Goal: Task Accomplishment & Management: Manage account settings

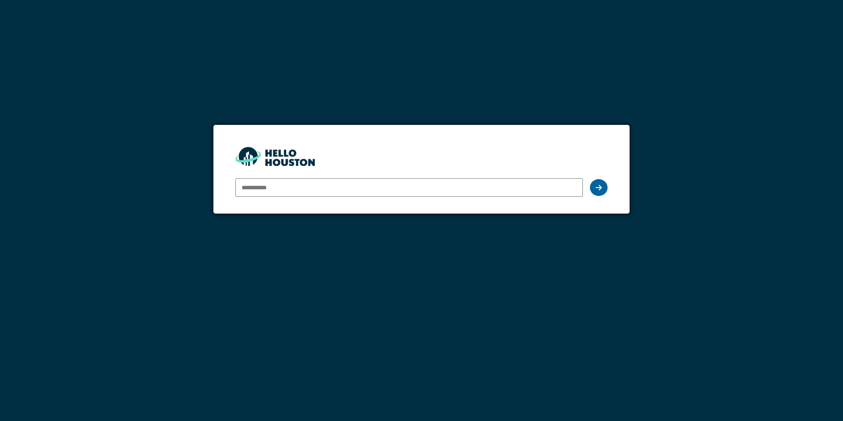
type input "**********"
click at [601, 186] on icon at bounding box center [599, 187] width 6 height 7
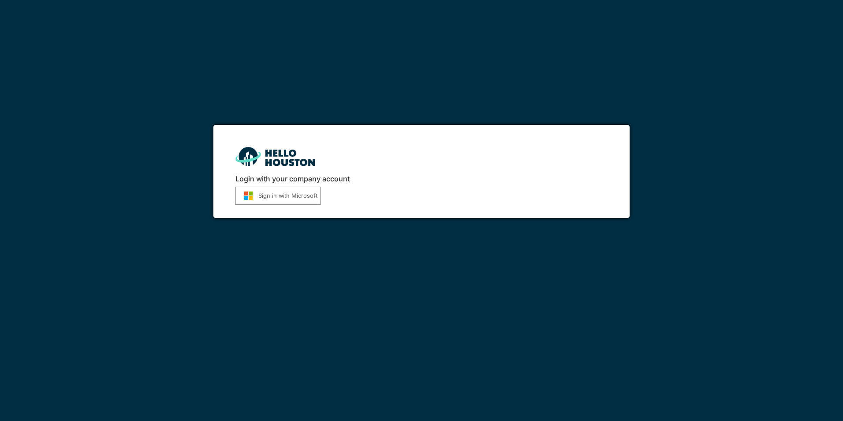
click at [280, 197] on button "Sign in with Microsoft" at bounding box center [277, 196] width 85 height 18
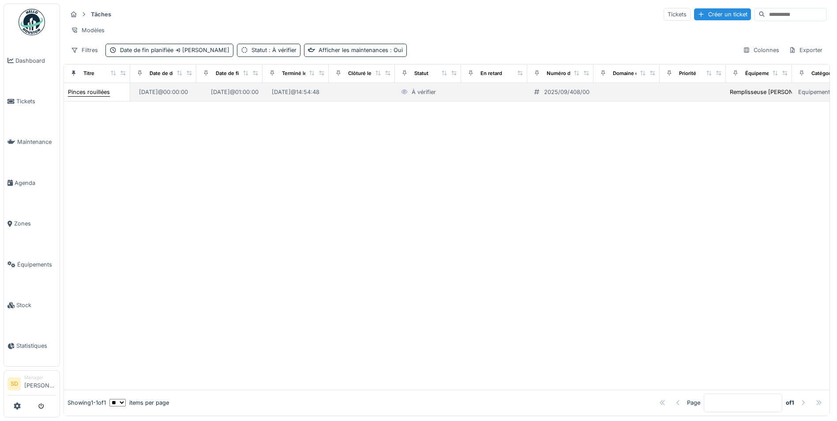
click at [80, 96] on div "Pinces rouillées" at bounding box center [89, 92] width 42 height 8
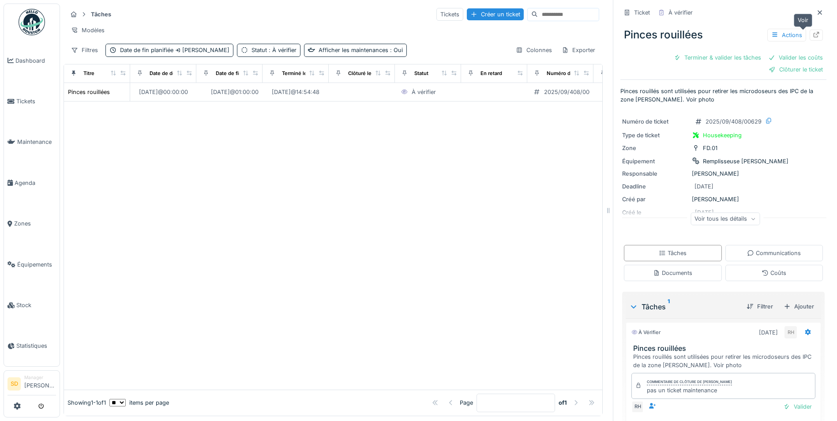
click at [812, 33] on icon at bounding box center [815, 35] width 7 height 6
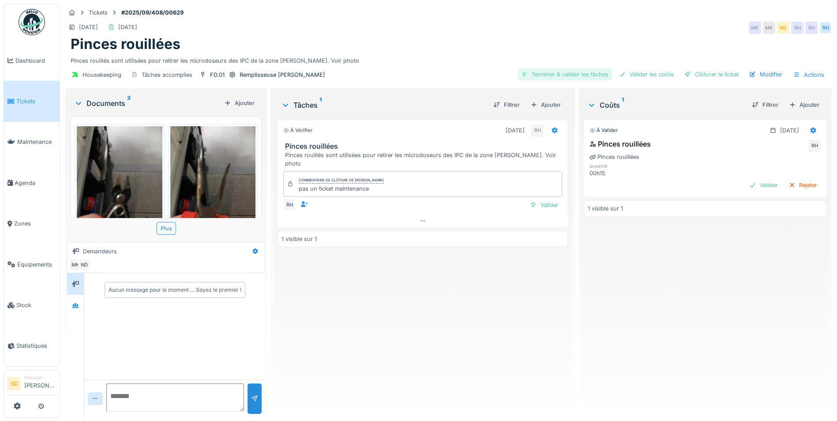
click at [560, 71] on div "Terminer & valider les tâches" at bounding box center [564, 74] width 94 height 12
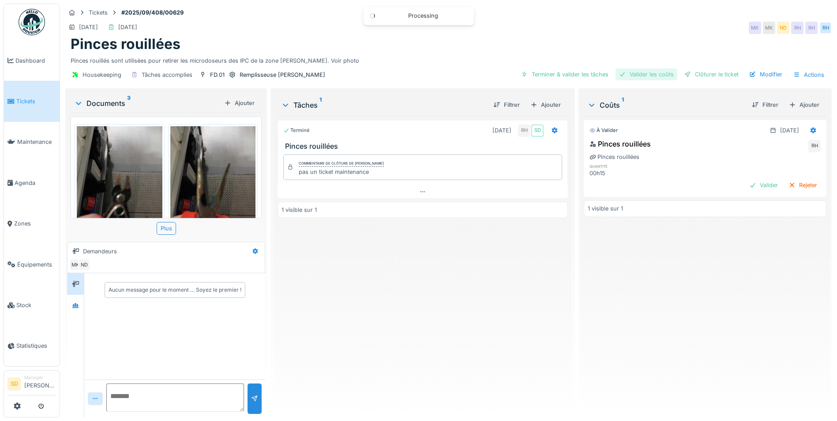
click at [653, 71] on div "Valider les coûts" at bounding box center [646, 74] width 62 height 12
click at [697, 72] on div "Clôturer le ticket" at bounding box center [710, 74] width 61 height 12
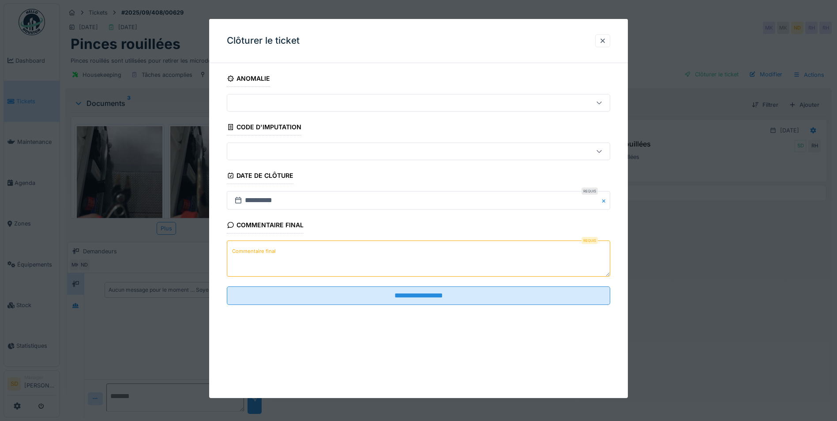
click at [289, 269] on textarea "Commentaire final" at bounding box center [418, 258] width 383 height 36
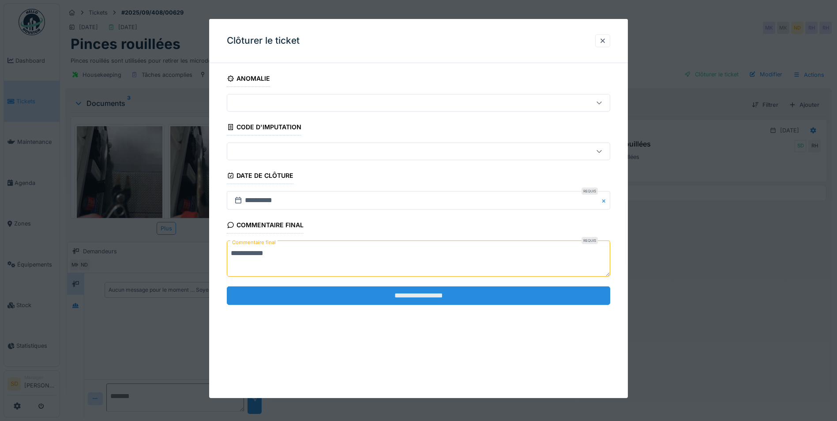
type textarea "**********"
click at [425, 293] on input "**********" at bounding box center [418, 295] width 383 height 19
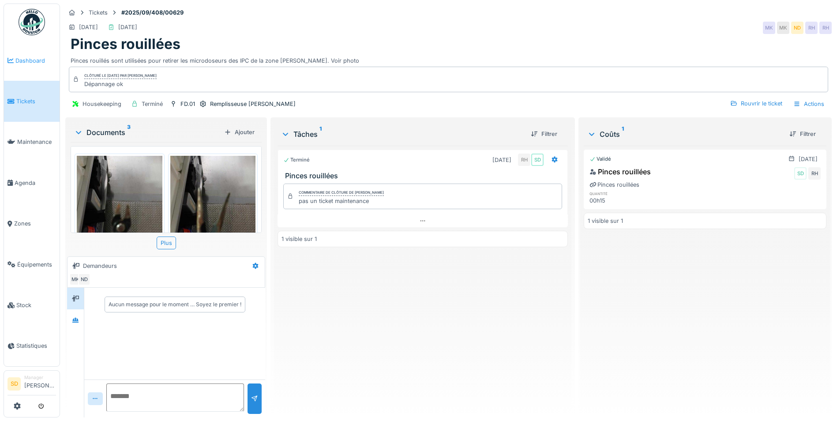
click at [17, 60] on span "Dashboard" at bounding box center [35, 60] width 41 height 8
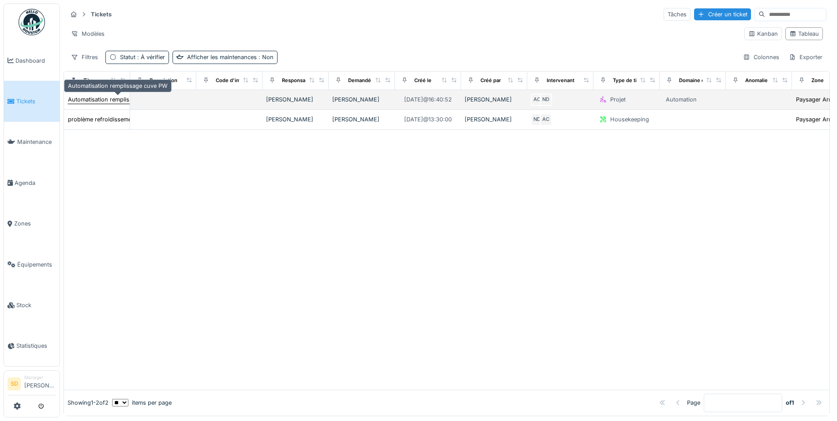
click at [115, 98] on div "Automatisation remplissage cuve PW" at bounding box center [118, 99] width 100 height 8
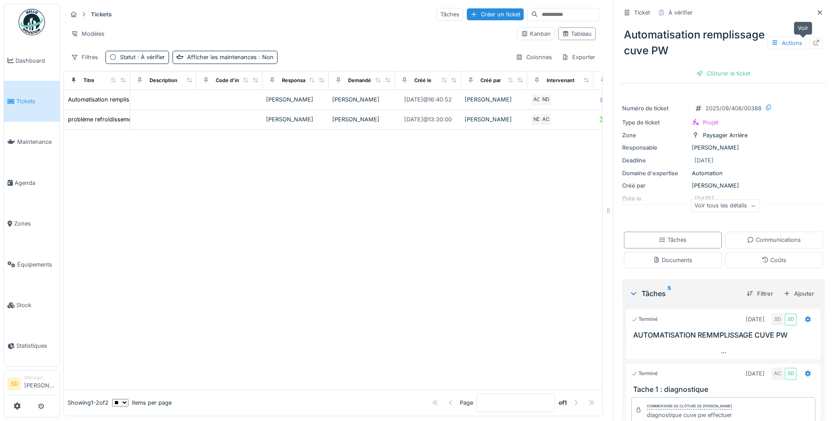
click at [812, 46] on div at bounding box center [815, 43] width 7 height 8
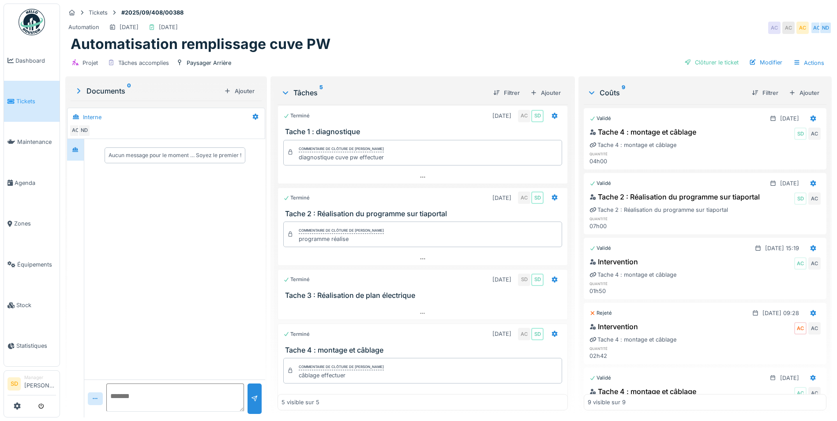
scroll to position [68, 0]
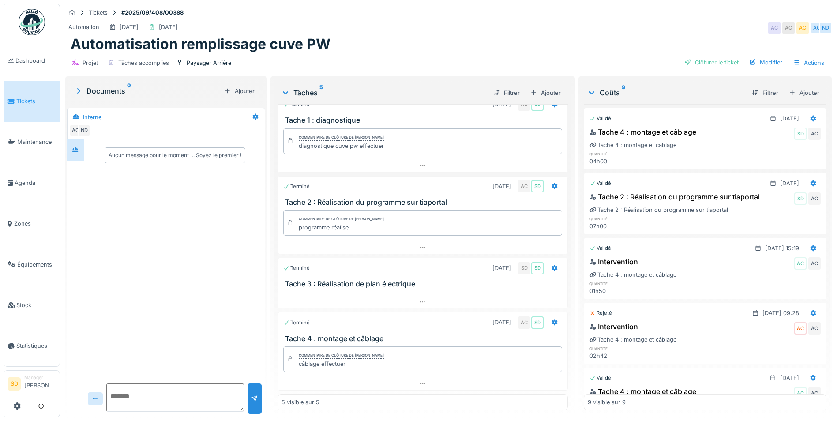
click at [359, 284] on h3 "Tache 3 : Réalisation de plan électrique" at bounding box center [424, 284] width 279 height 8
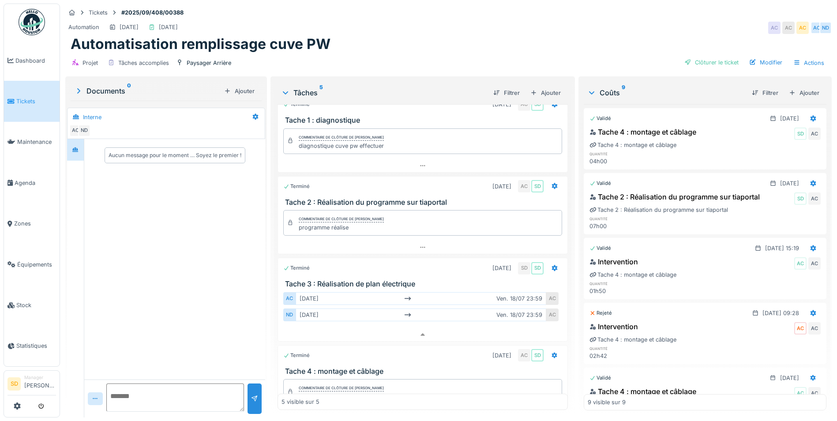
scroll to position [7, 0]
click at [362, 280] on h3 "Tache 3 : Réalisation de plan électrique" at bounding box center [424, 284] width 279 height 8
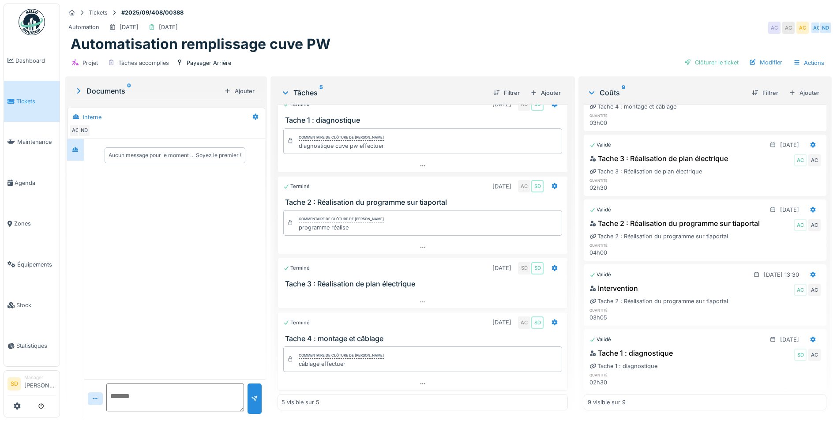
scroll to position [311, 0]
click at [42, 62] on span "Dashboard" at bounding box center [35, 60] width 41 height 8
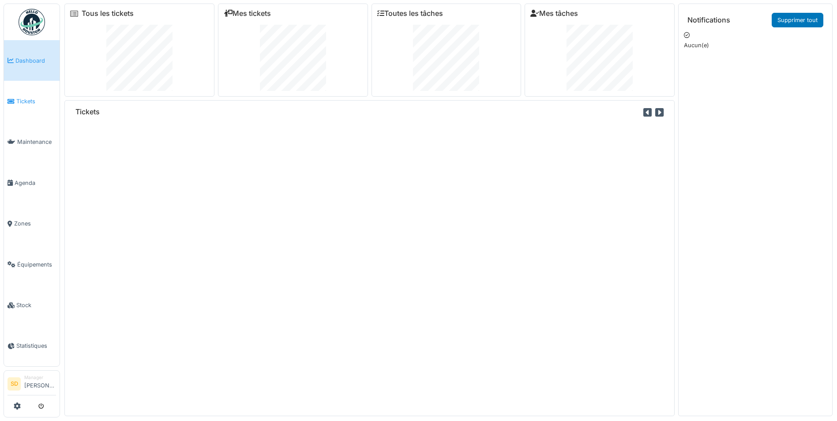
click at [21, 97] on span "Tickets" at bounding box center [36, 101] width 40 height 8
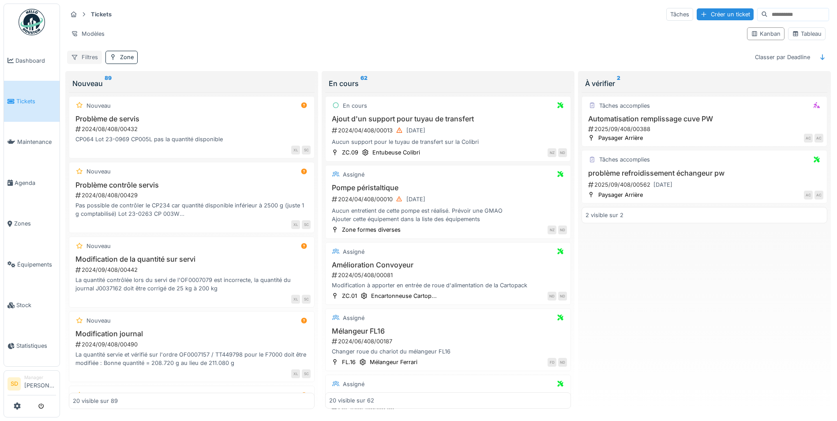
click at [82, 54] on div "Filtres" at bounding box center [84, 57] width 35 height 13
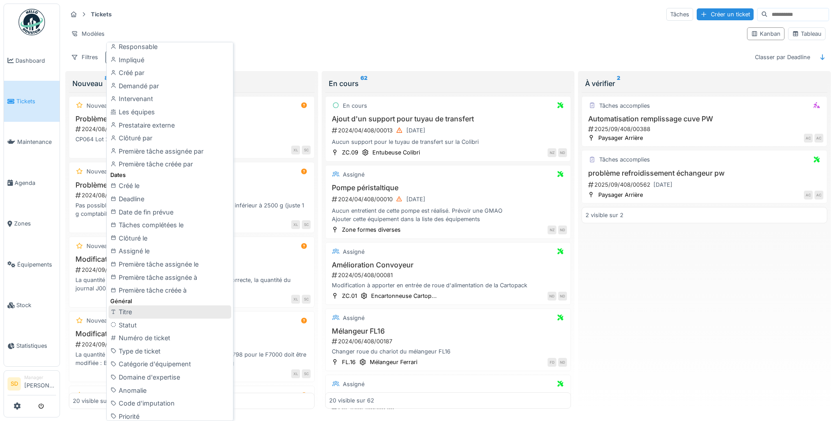
scroll to position [132, 0]
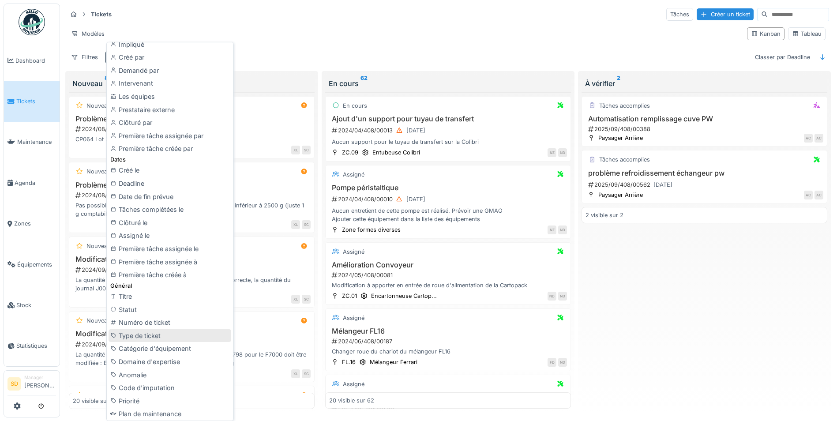
click at [166, 336] on div "Type de ticket" at bounding box center [169, 335] width 123 height 13
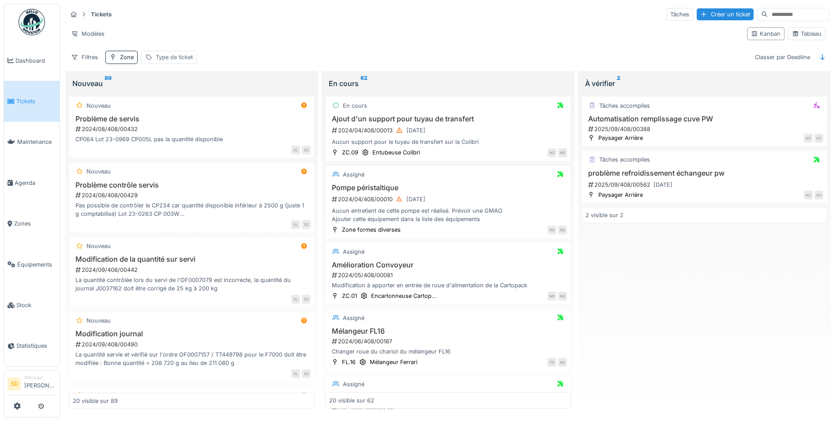
click at [168, 56] on div "Type de ticket" at bounding box center [174, 57] width 37 height 8
click at [231, 101] on div "Type de ticket" at bounding box center [193, 99] width 89 height 10
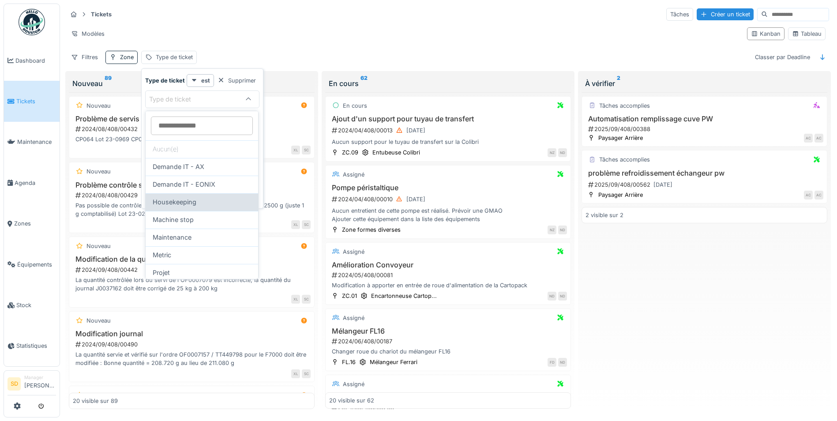
click at [189, 205] on span "Housekeeping" at bounding box center [175, 202] width 44 height 10
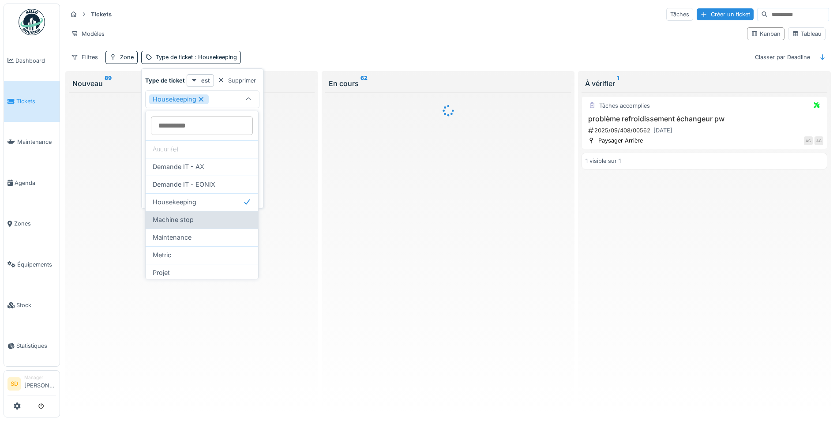
click at [190, 217] on span "Machine stop" at bounding box center [173, 220] width 41 height 10
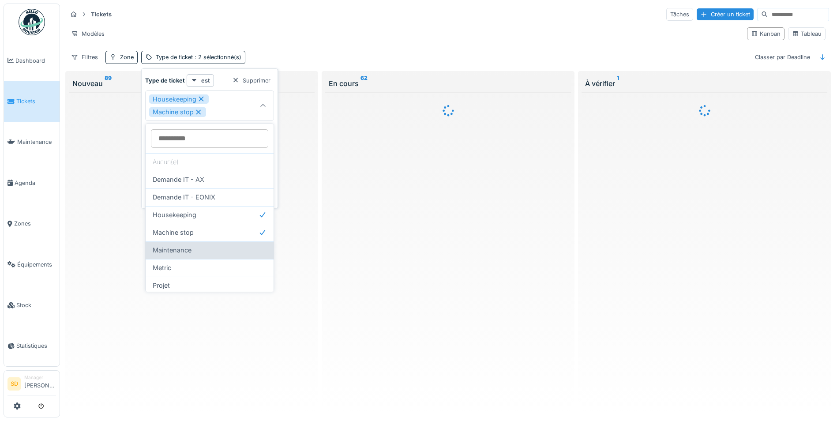
click at [191, 251] on div "Maintenance" at bounding box center [210, 250] width 114 height 10
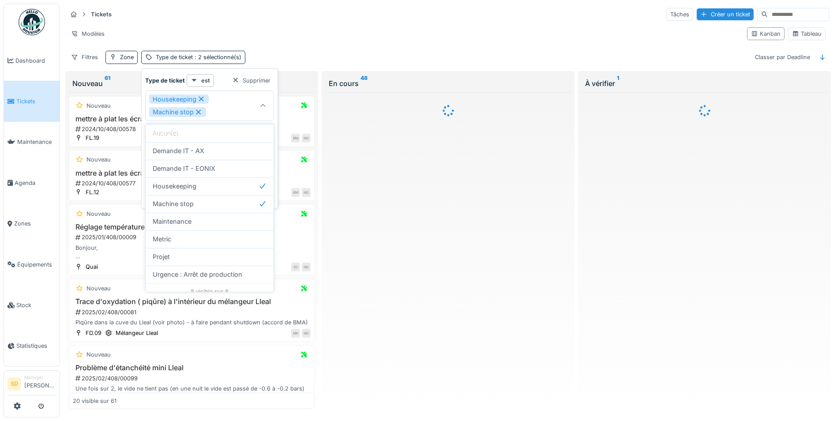
scroll to position [36, 0]
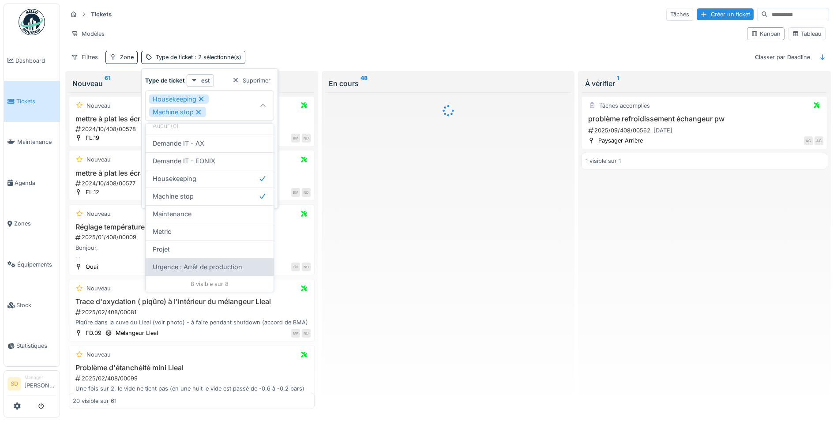
click at [227, 262] on span "Urgence : Arrêt de production" at bounding box center [198, 267] width 90 height 10
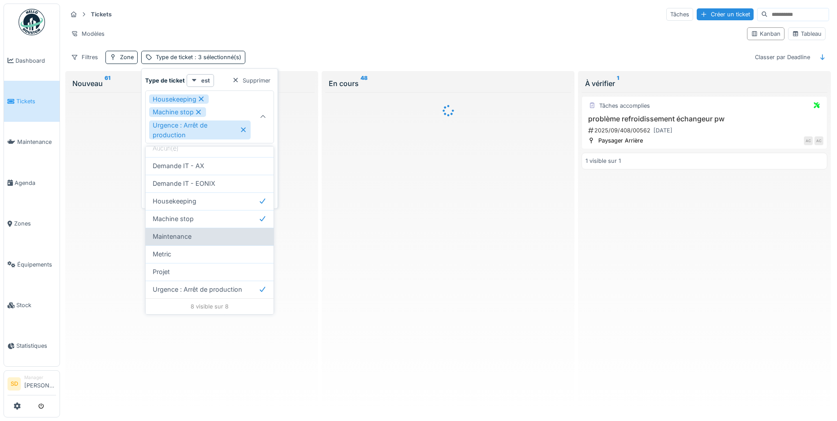
click at [185, 238] on span "Maintenance" at bounding box center [172, 237] width 39 height 10
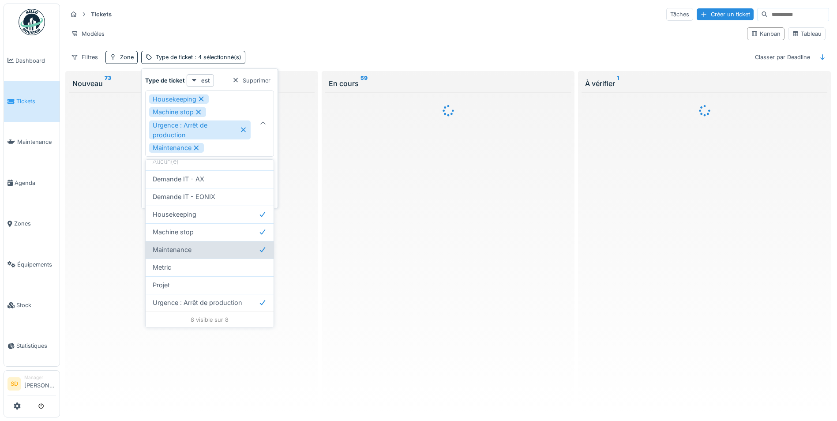
type input "**********"
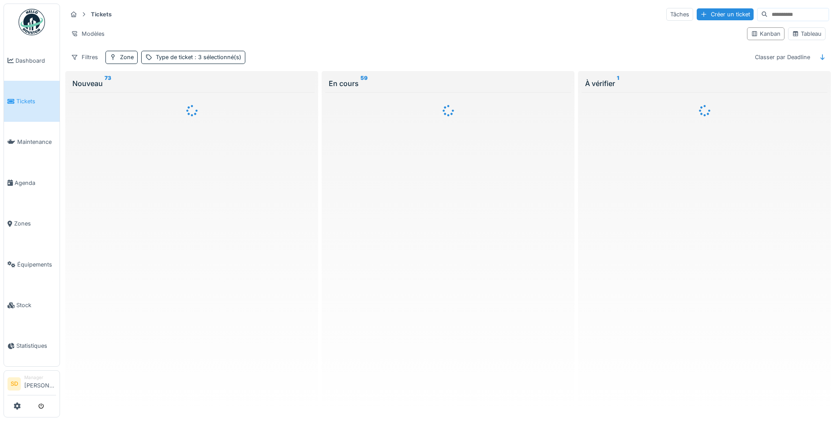
click at [400, 37] on div "Modèles" at bounding box center [403, 33] width 673 height 13
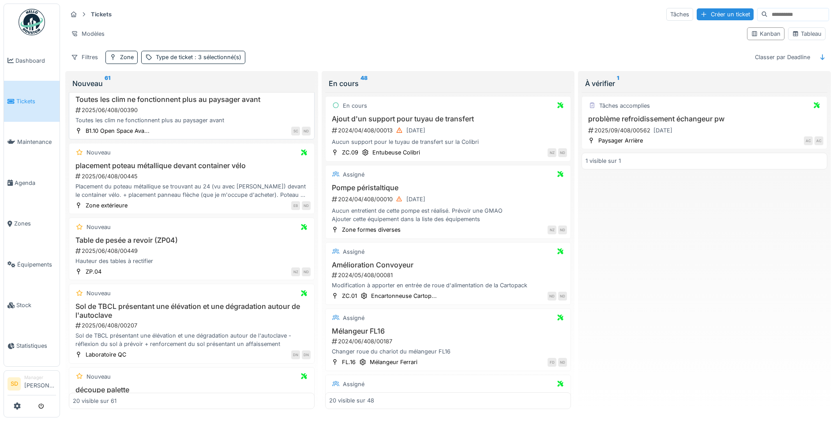
scroll to position [617, 0]
click at [138, 243] on h3 "Table de pesée a revoir (ZP04)" at bounding box center [192, 238] width 238 height 8
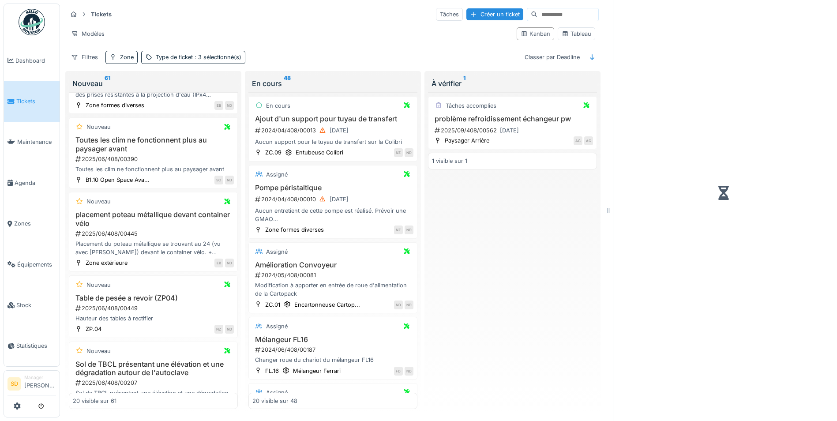
scroll to position [643, 0]
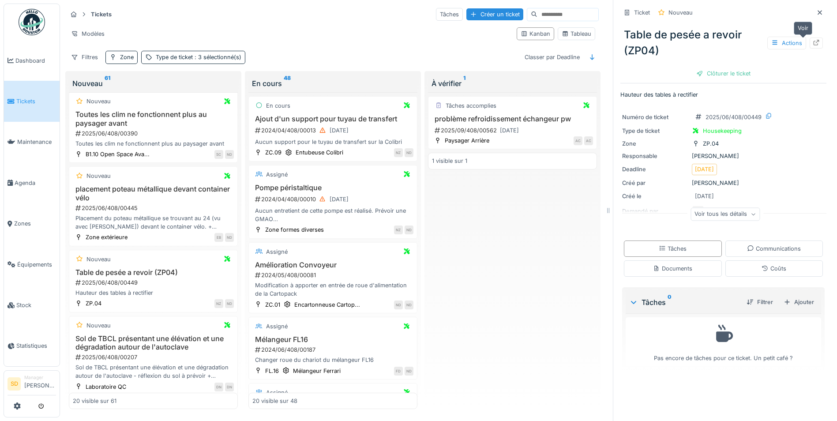
click at [813, 42] on icon at bounding box center [816, 43] width 6 height 6
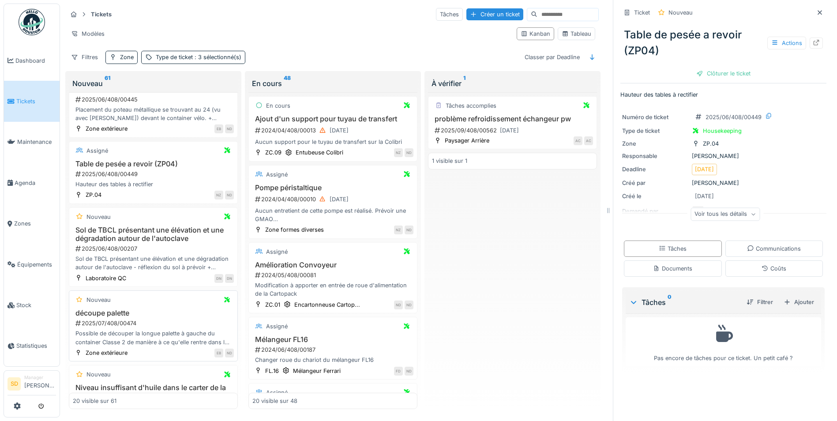
scroll to position [775, 0]
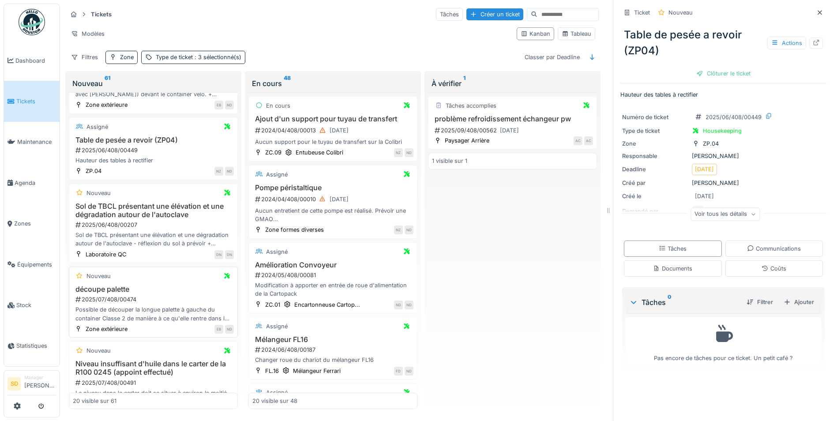
click at [122, 289] on h3 "découpe palette" at bounding box center [153, 289] width 161 height 8
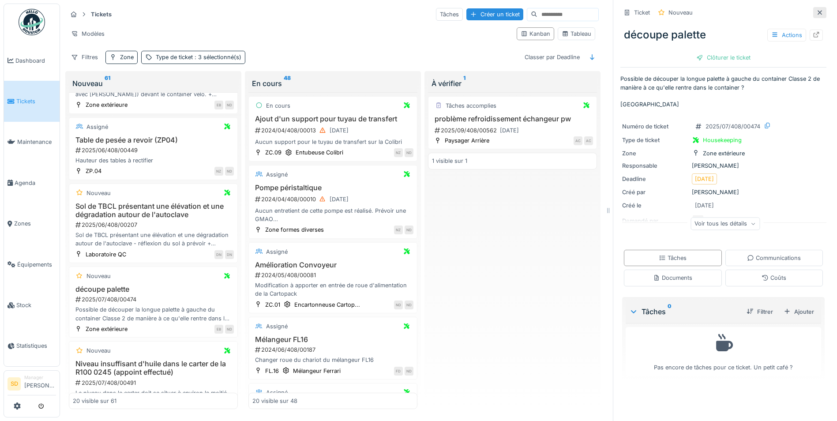
click at [816, 11] on icon at bounding box center [819, 13] width 7 height 6
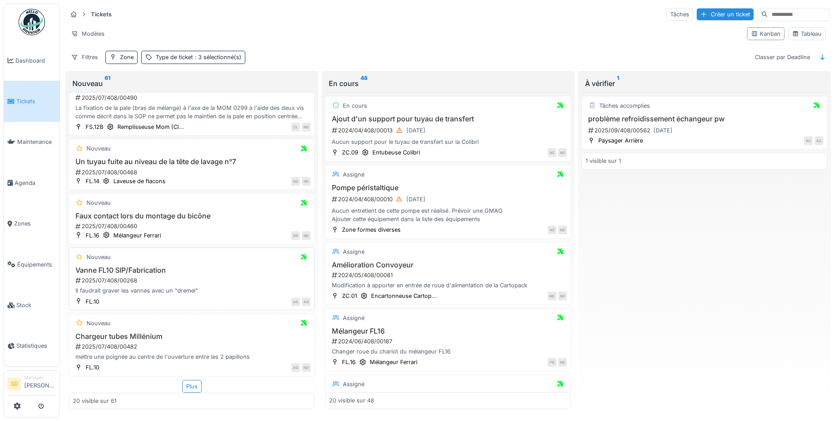
scroll to position [5, 0]
click at [194, 380] on div "Plus" at bounding box center [191, 386] width 19 height 13
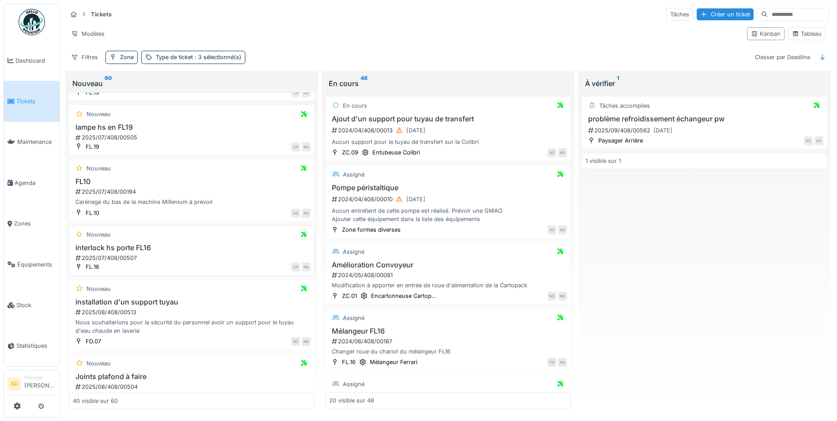
scroll to position [1807, 0]
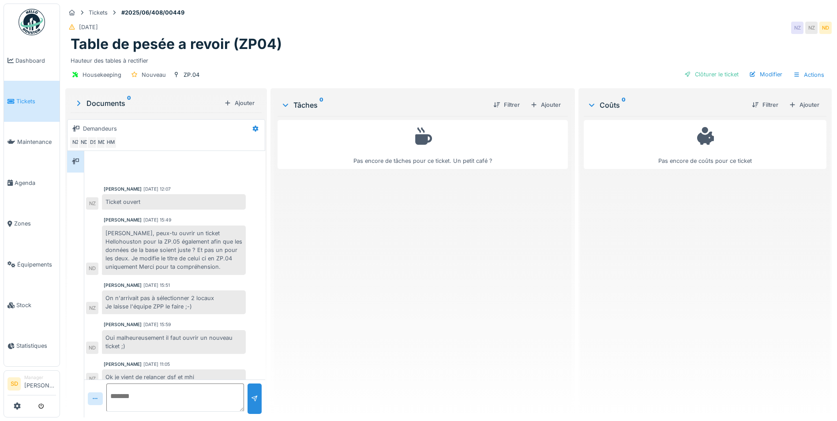
scroll to position [10, 0]
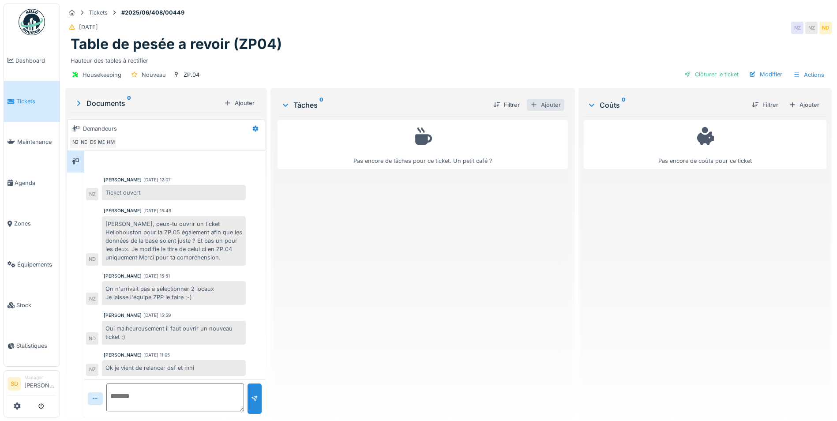
click at [544, 104] on div "Ajouter" at bounding box center [545, 105] width 37 height 12
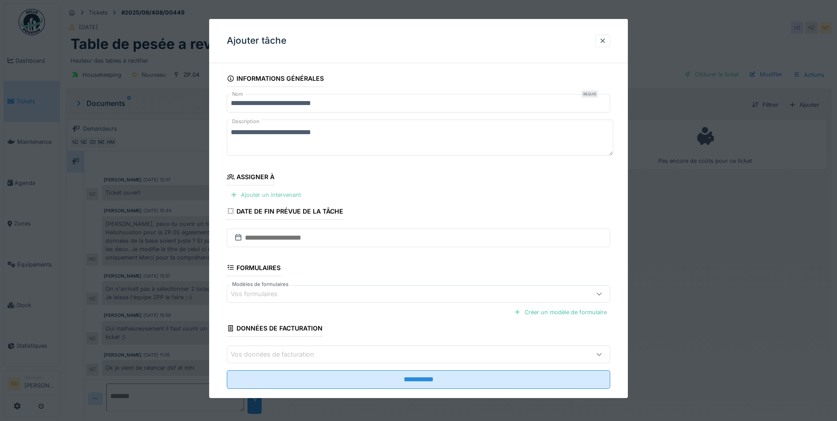
click at [283, 192] on div "Ajouter un intervenant" at bounding box center [266, 195] width 78 height 12
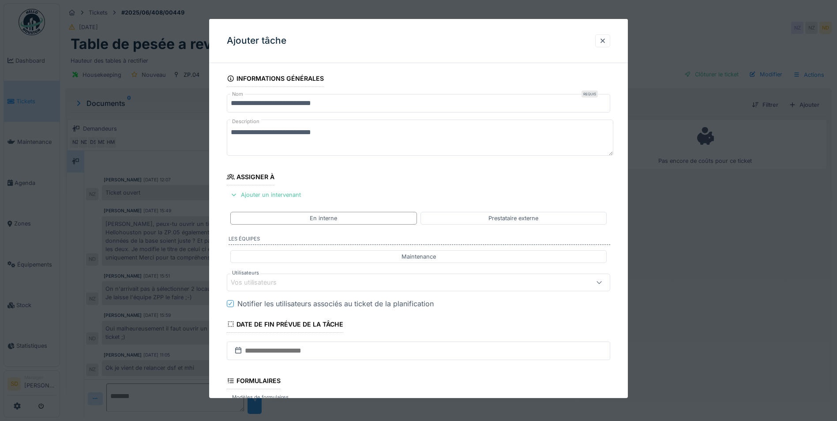
click at [285, 280] on div "Vos utilisateurs" at bounding box center [260, 282] width 58 height 10
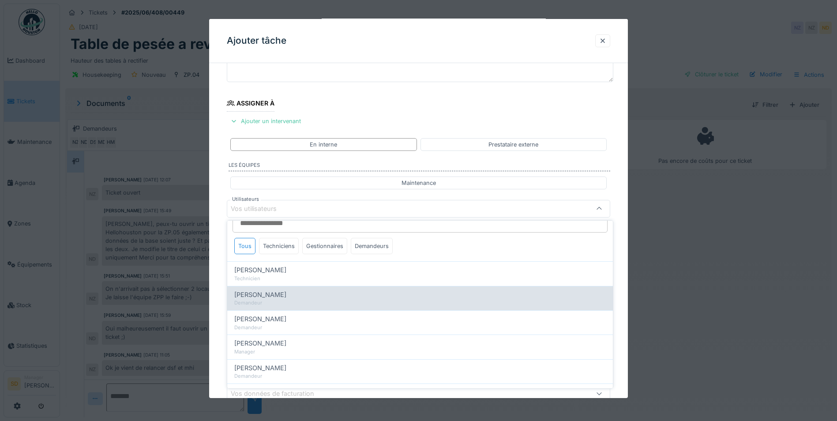
scroll to position [0, 0]
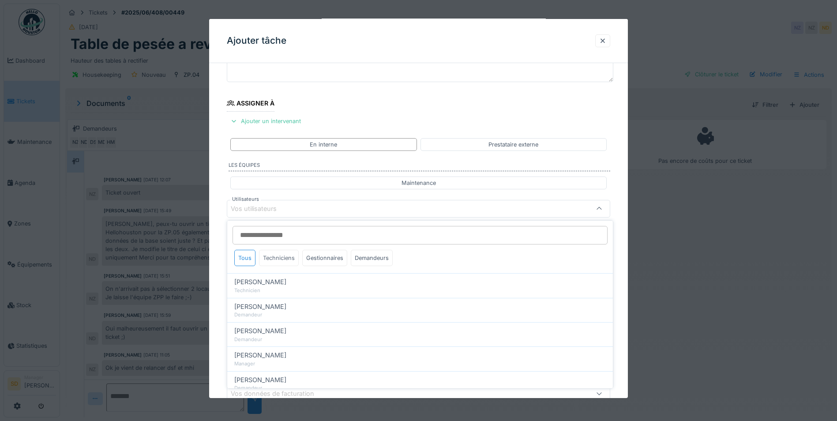
click at [287, 259] on div "Techniciens" at bounding box center [279, 258] width 40 height 16
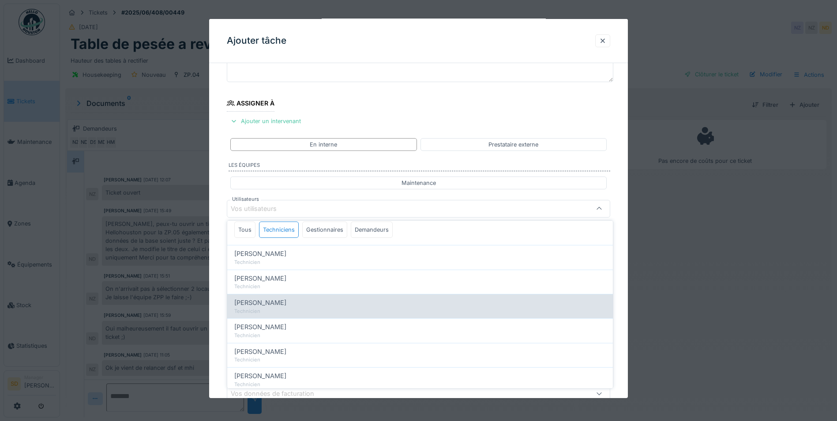
scroll to position [44, 0]
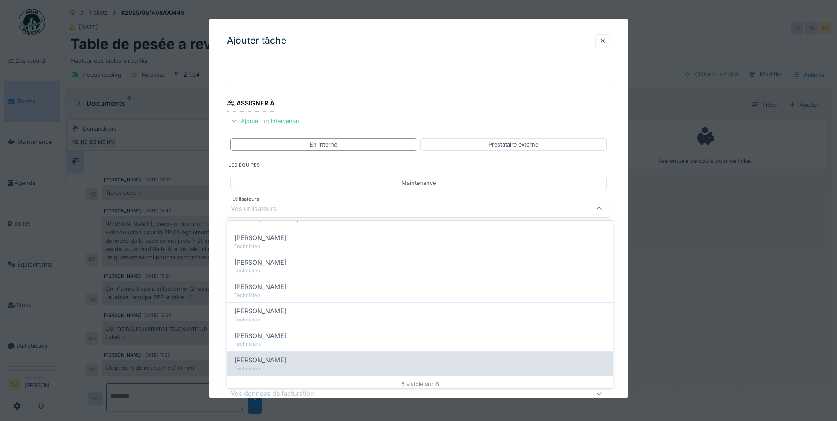
click at [282, 358] on div "[PERSON_NAME]" at bounding box center [419, 360] width 371 height 10
type input "*****"
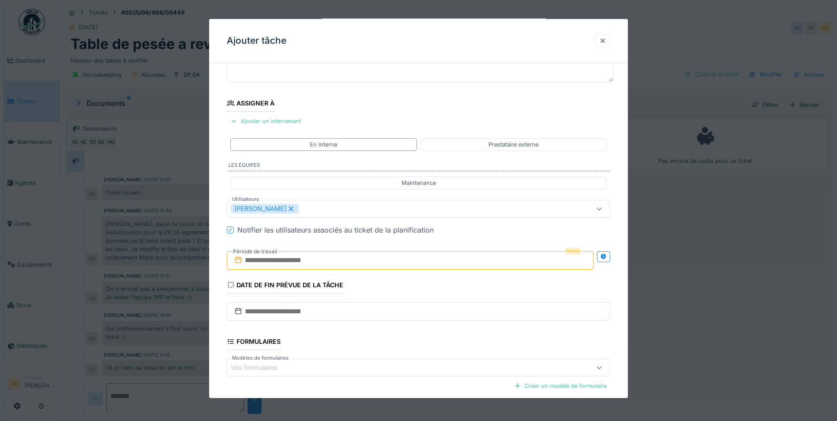
click at [217, 260] on div "**********" at bounding box center [418, 241] width 418 height 490
click at [272, 260] on input "text" at bounding box center [410, 260] width 366 height 19
click at [386, 345] on div "16" at bounding box center [383, 346] width 12 height 13
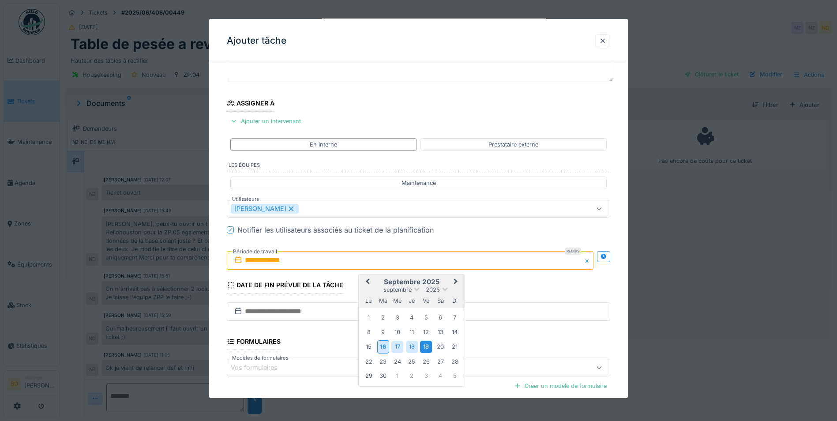
click at [423, 344] on div "19" at bounding box center [426, 346] width 12 height 12
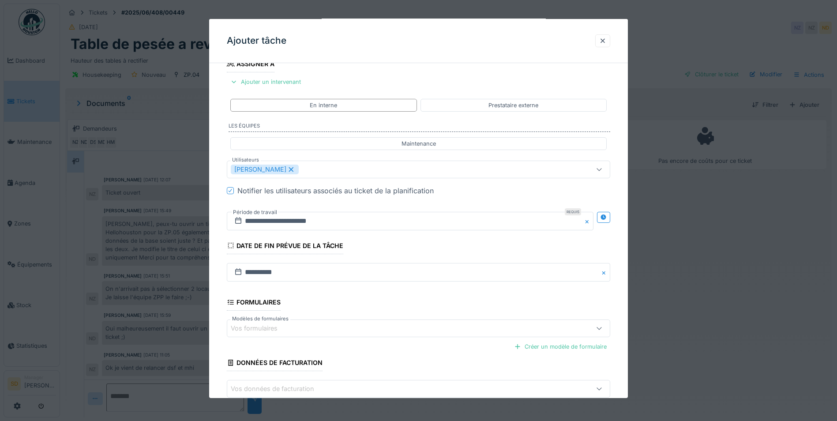
scroll to position [163, 0]
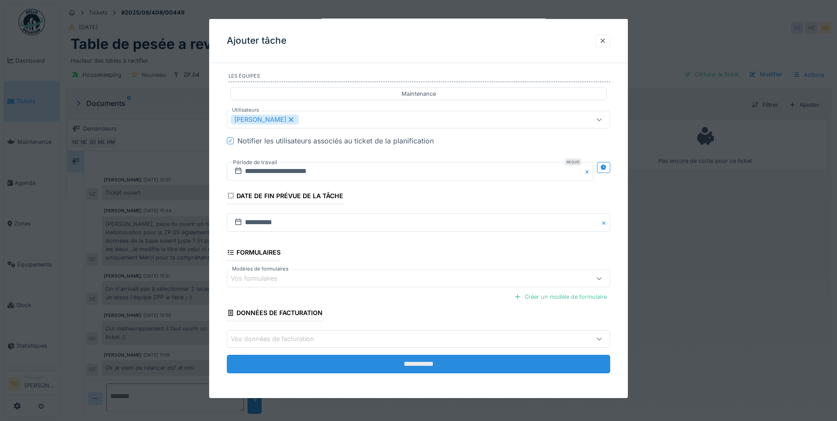
click at [405, 359] on input "**********" at bounding box center [418, 364] width 383 height 19
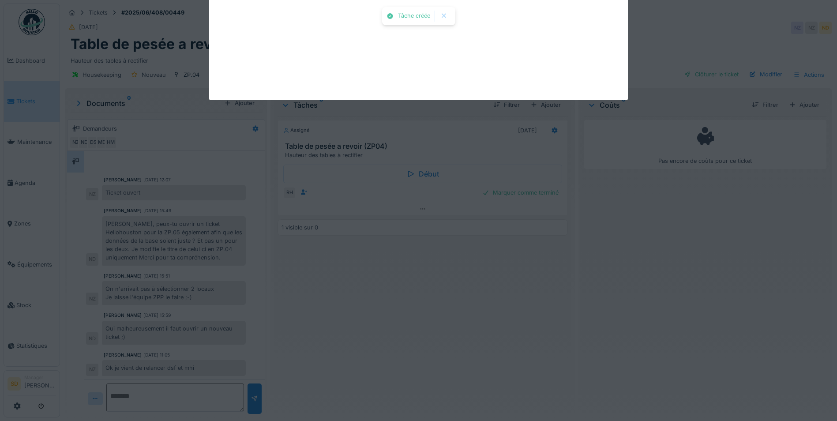
scroll to position [0, 0]
